Goal: Information Seeking & Learning: Find specific fact

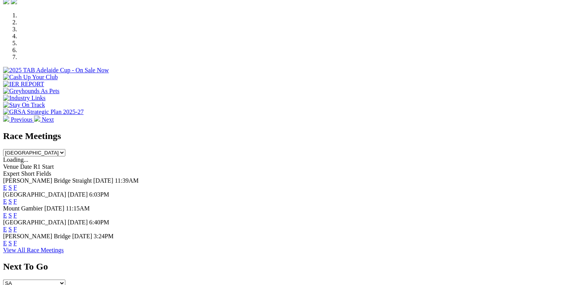
scroll to position [246, 0]
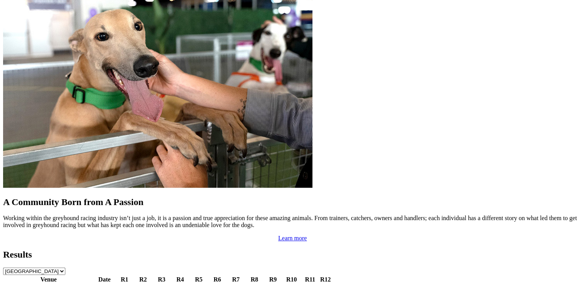
scroll to position [642, 0]
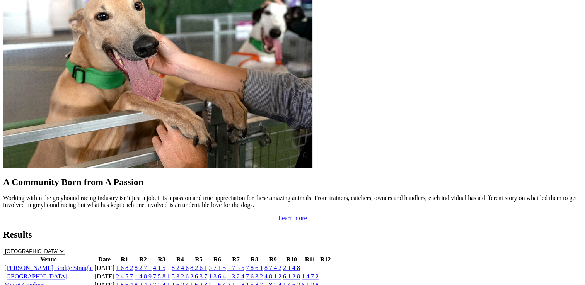
click at [300, 265] on link "2 1 4 8" at bounding box center [291, 268] width 17 height 7
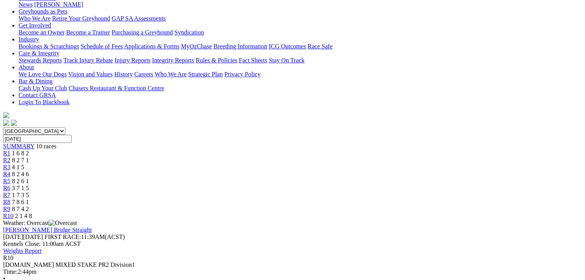
scroll to position [126, 0]
